Goal: Information Seeking & Learning: Learn about a topic

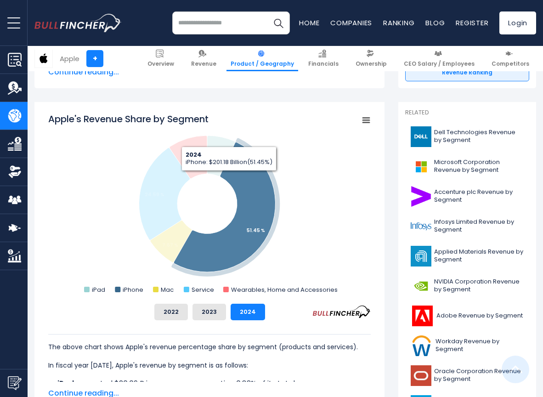
scroll to position [257, 0]
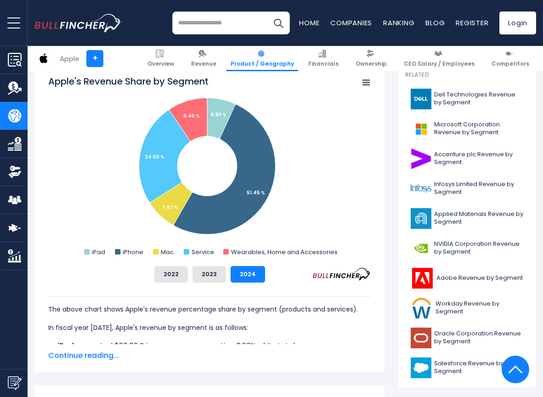
click at [235, 27] on input "search" at bounding box center [231, 22] width 118 height 23
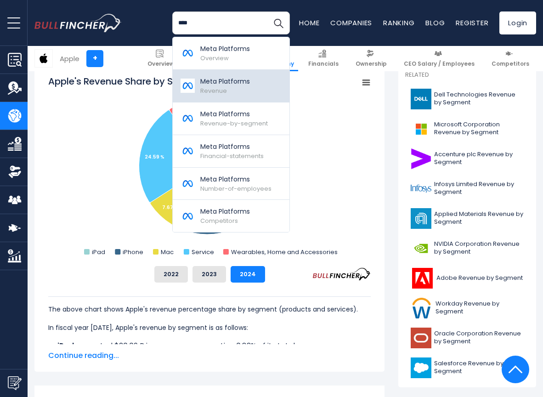
type input "****"
click at [244, 82] on p "Meta Platforms" at bounding box center [225, 82] width 50 height 10
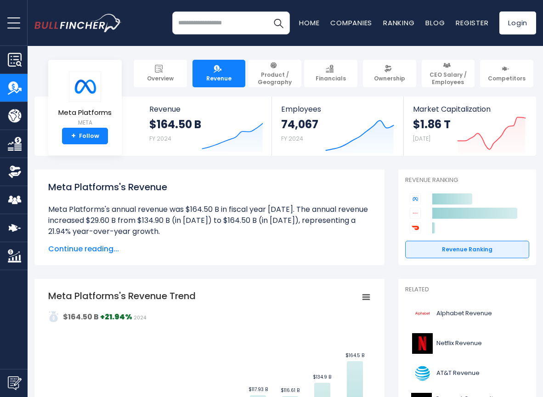
click at [227, 21] on input "search" at bounding box center [231, 22] width 118 height 23
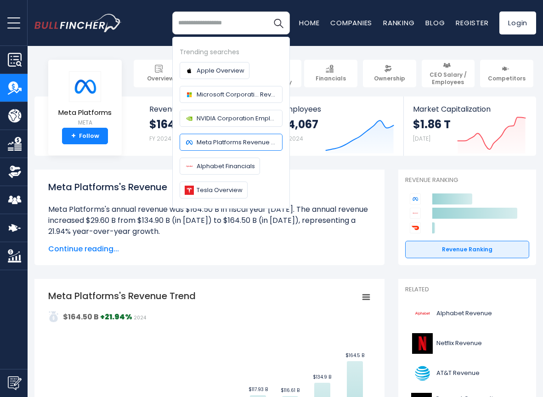
click at [235, 139] on span "Meta Platforms Revenue by segment" at bounding box center [237, 142] width 81 height 10
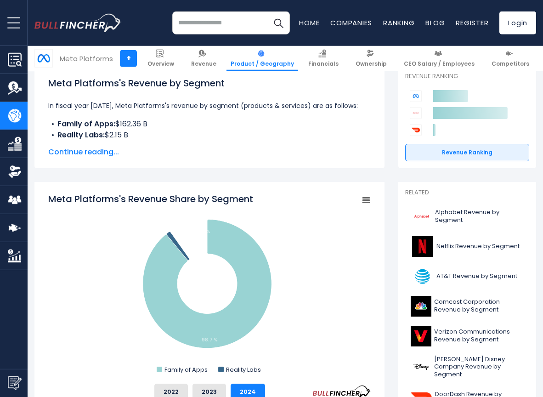
scroll to position [213, 0]
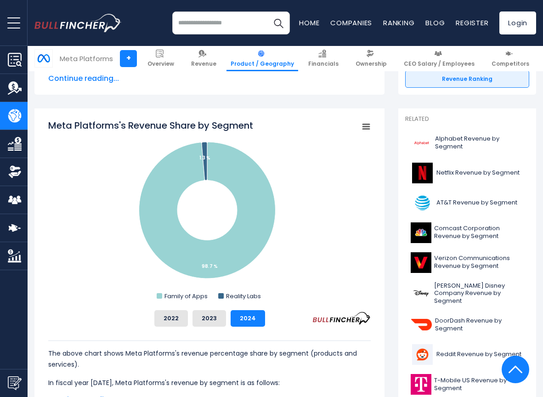
click at [340, 168] on rect "Meta Platforms's Revenue Share by Segment" at bounding box center [209, 211] width 323 height 184
